Goal: Information Seeking & Learning: Check status

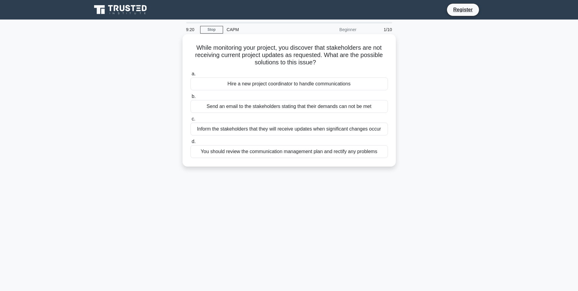
click at [337, 148] on div "You should review the communication management plan and rectify any problems" at bounding box center [290, 151] width 198 height 13
click at [191, 144] on input "d. You should review the communication management plan and rectify any problems" at bounding box center [191, 142] width 0 height 4
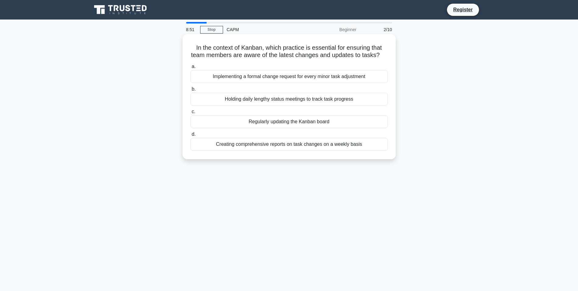
click at [305, 128] on div "Regularly updating the Kanban board" at bounding box center [290, 121] width 198 height 13
click at [191, 114] on input "c. Regularly updating the Kanban board" at bounding box center [191, 112] width 0 height 4
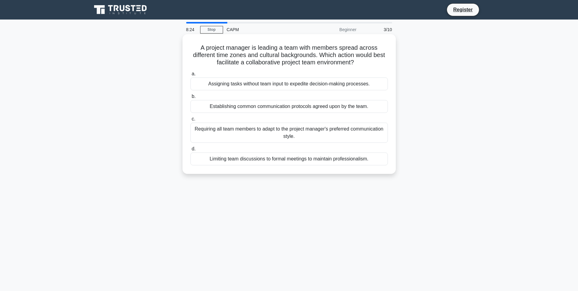
click at [307, 107] on div "Establishing common communication protocols agreed upon by the team." at bounding box center [290, 106] width 198 height 13
click at [191, 98] on input "b. Establishing common communication protocols agreed upon by the team." at bounding box center [191, 96] width 0 height 4
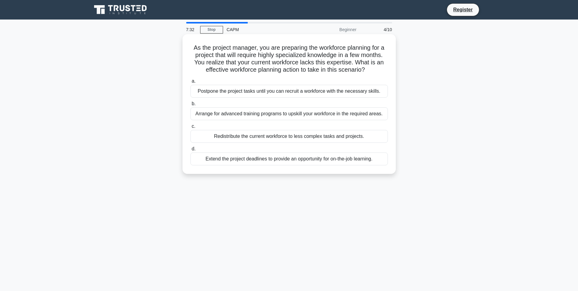
click at [268, 90] on div "Postpone the project tasks until you can recruit a workforce with the necessary…" at bounding box center [290, 91] width 198 height 13
click at [191, 83] on input "a. Postpone the project tasks until you can recruit a workforce with the necess…" at bounding box center [191, 81] width 0 height 4
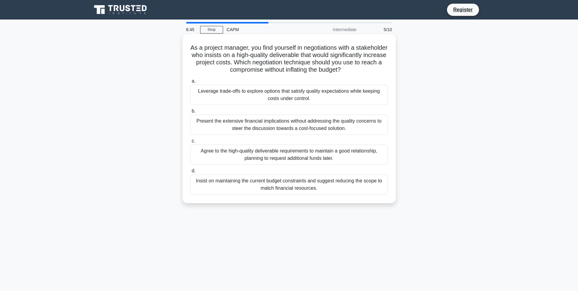
click at [287, 97] on div "Leverage trade-offs to explore options that satisfy quality expectations while …" at bounding box center [290, 95] width 198 height 20
click at [191, 83] on input "a. Leverage trade-offs to explore options that satisfy quality expectations whi…" at bounding box center [191, 81] width 0 height 4
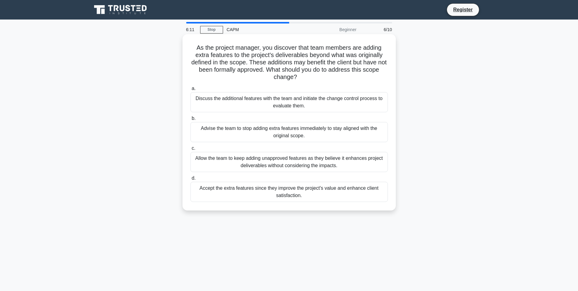
click at [310, 105] on div "Discuss the additional features with the team and initiate the change control p…" at bounding box center [290, 102] width 198 height 20
click at [191, 91] on input "a. Discuss the additional features with the team and initiate the change contro…" at bounding box center [191, 89] width 0 height 4
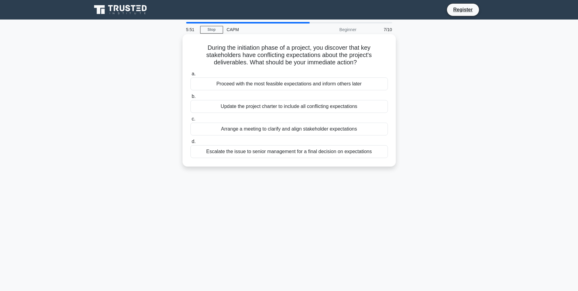
click at [346, 129] on div "Arrange a meeting to clarify and align stakeholder expectations" at bounding box center [290, 129] width 198 height 13
click at [191, 121] on input "c. Arrange a meeting to clarify and align stakeholder expectations" at bounding box center [191, 119] width 0 height 4
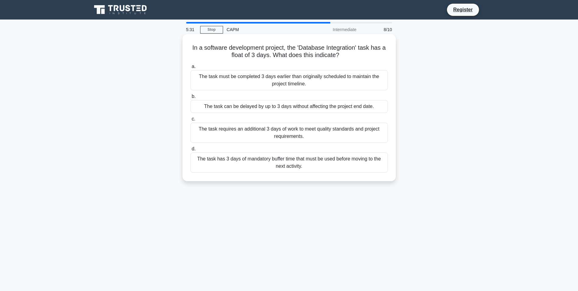
click at [351, 107] on div "The task can be delayed by up to 3 days without affecting the project end date." at bounding box center [290, 106] width 198 height 13
click at [191, 98] on input "b. The task can be delayed by up to 3 days without affecting the project end da…" at bounding box center [191, 96] width 0 height 4
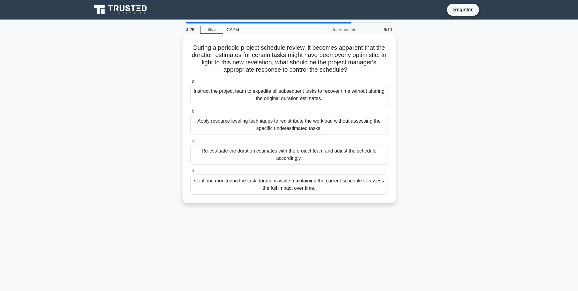
click at [329, 154] on div "Re-evaluate the duration estimates with the project team and adjust the schedul…" at bounding box center [290, 154] width 198 height 20
click at [191, 143] on input "c. Re-evaluate the duration estimates with the project team and adjust the sche…" at bounding box center [191, 141] width 0 height 4
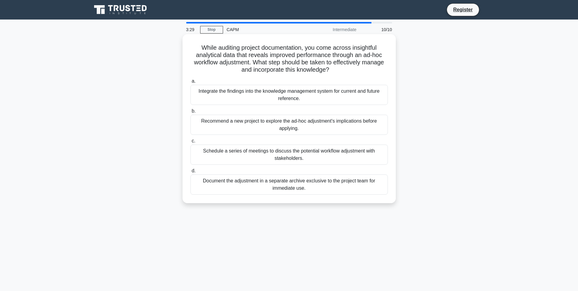
click at [299, 152] on div "Schedule a series of meetings to discuss the potential workflow adjustment with…" at bounding box center [290, 154] width 198 height 20
click at [191, 143] on input "c. Schedule a series of meetings to discuss the potential workflow adjustment w…" at bounding box center [191, 141] width 0 height 4
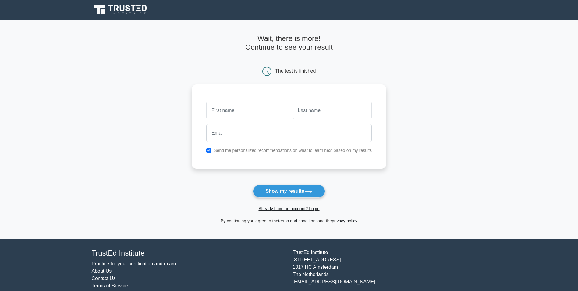
drag, startPoint x: 0, startPoint y: 0, endPoint x: 237, endPoint y: 115, distance: 262.8
click at [237, 115] on input "text" at bounding box center [245, 111] width 79 height 18
type input "Julie-Ann"
click at [311, 112] on input "text" at bounding box center [332, 111] width 79 height 18
type input "Amante"
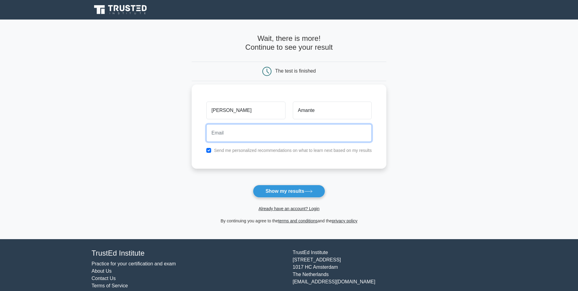
click at [236, 130] on input "email" at bounding box center [289, 133] width 166 height 18
type input "julieannamante@outlook.com"
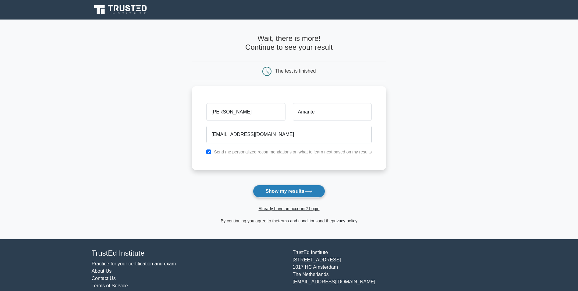
click at [273, 192] on button "Show my results" at bounding box center [289, 191] width 72 height 13
click at [294, 192] on form "Wait, there is more! Continue to see your result The test is finished Julie-Ann" at bounding box center [289, 129] width 195 height 190
click at [296, 190] on form "Wait, there is more! Continue to see your result The test is finished Julie-Ann" at bounding box center [289, 129] width 195 height 190
drag, startPoint x: 296, startPoint y: 190, endPoint x: 280, endPoint y: 193, distance: 16.1
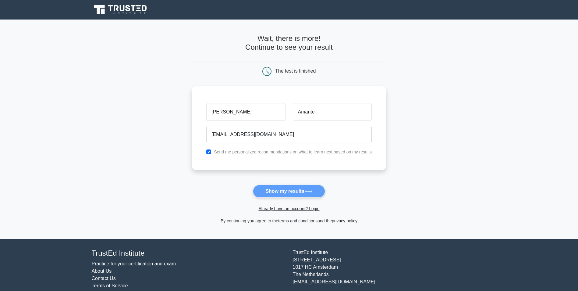
click at [280, 193] on form "Wait, there is more! Continue to see your result The test is finished Julie-Ann" at bounding box center [289, 129] width 195 height 190
click at [290, 192] on form "Wait, there is more! Continue to see your result The test is finished Julie-Ann" at bounding box center [289, 129] width 195 height 190
click at [316, 191] on form "Wait, there is more! Continue to see your result The test is finished Julie-Ann" at bounding box center [289, 129] width 195 height 190
click at [311, 191] on form "Wait, there is more! Continue to see your result The test is finished Julie-Ann" at bounding box center [289, 129] width 195 height 190
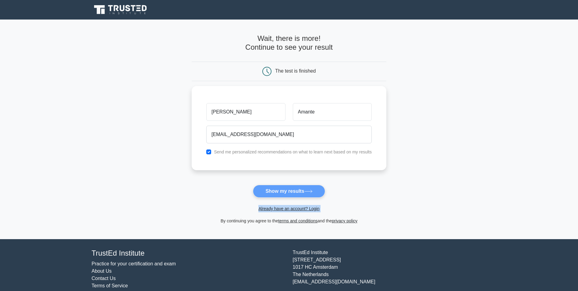
click at [311, 191] on form "Wait, there is more! Continue to see your result The test is finished Julie-Ann" at bounding box center [289, 129] width 195 height 190
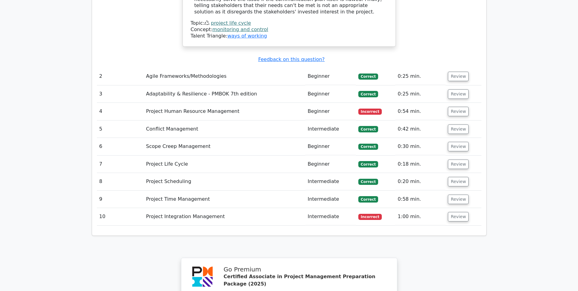
scroll to position [732, 0]
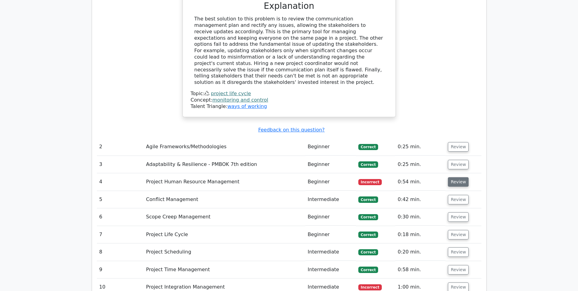
click at [457, 177] on button "Review" at bounding box center [458, 181] width 21 height 9
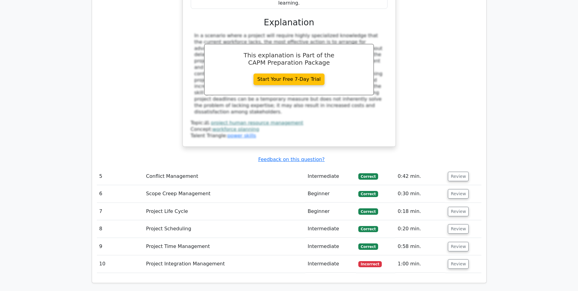
scroll to position [1097, 0]
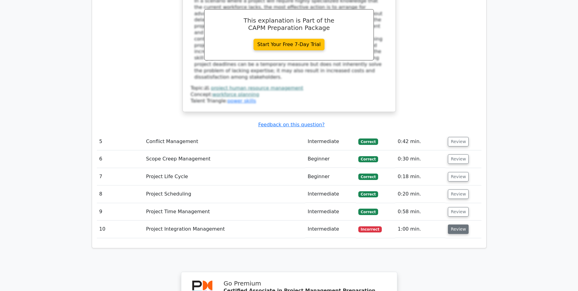
click at [458, 224] on button "Review" at bounding box center [458, 228] width 21 height 9
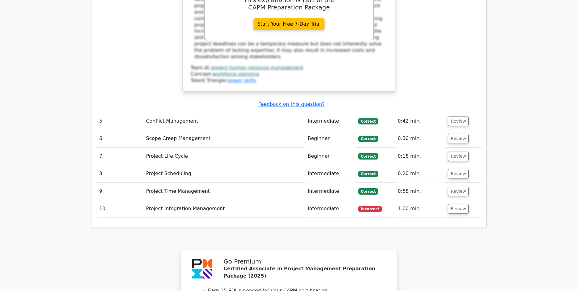
scroll to position [1158, 0]
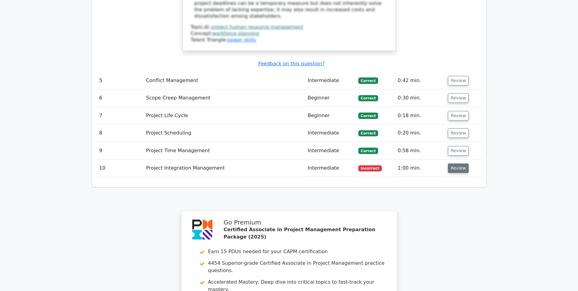
click at [457, 163] on button "Review" at bounding box center [458, 167] width 21 height 9
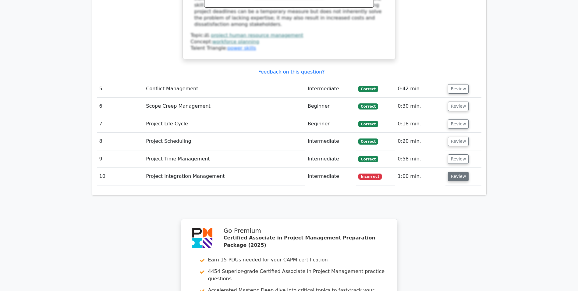
click at [455, 172] on button "Review" at bounding box center [458, 176] width 21 height 9
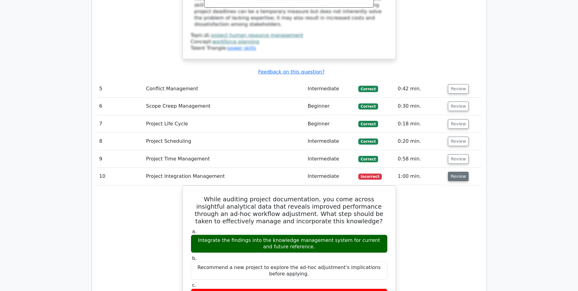
click at [455, 172] on button "Review" at bounding box center [458, 176] width 21 height 9
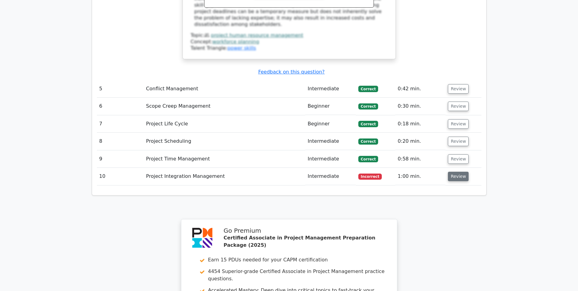
click at [455, 172] on button "Review" at bounding box center [458, 176] width 21 height 9
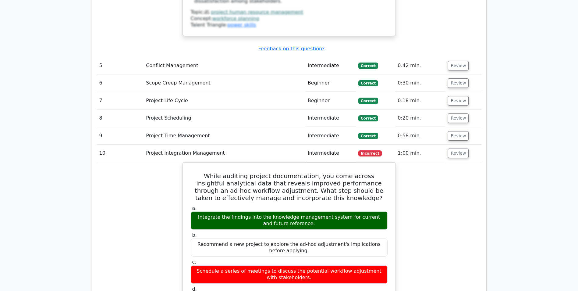
scroll to position [1211, 0]
